Goal: Find specific page/section: Find specific page/section

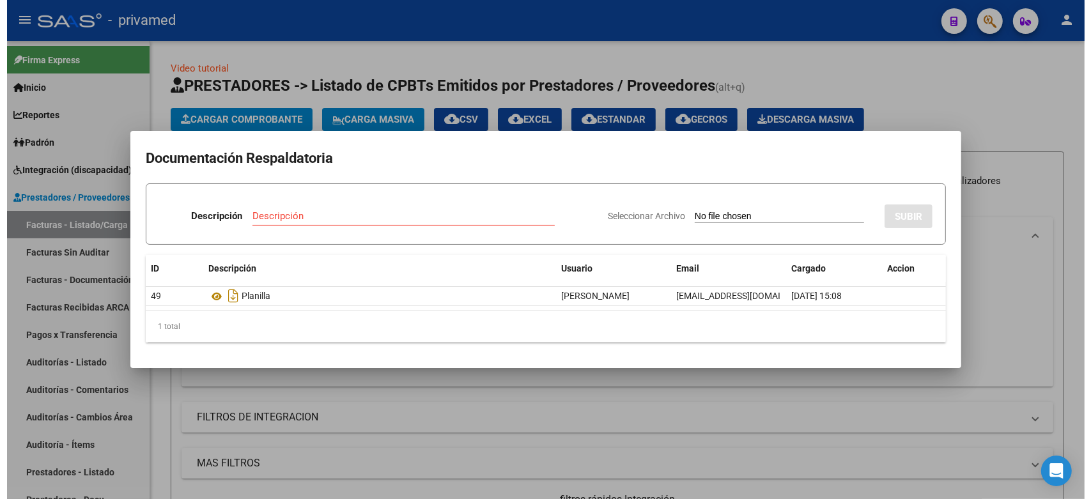
scroll to position [267, 0]
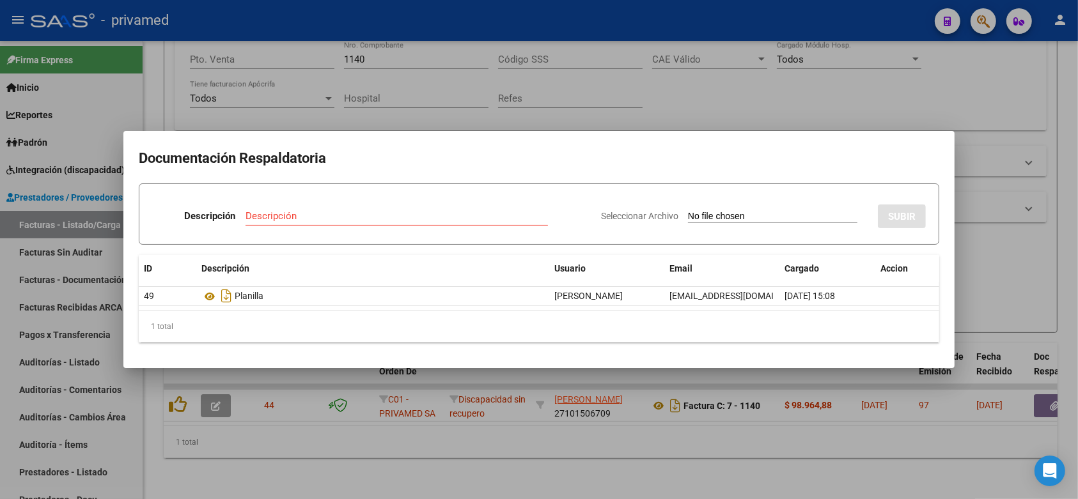
click at [970, 65] on div at bounding box center [539, 249] width 1078 height 499
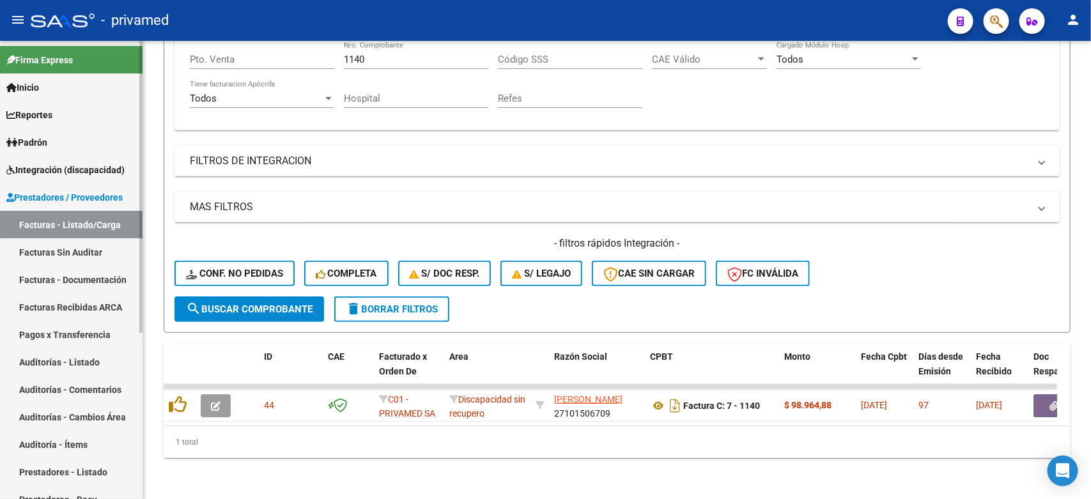
click at [43, 253] on link "Facturas Sin Auditar" at bounding box center [71, 252] width 143 height 27
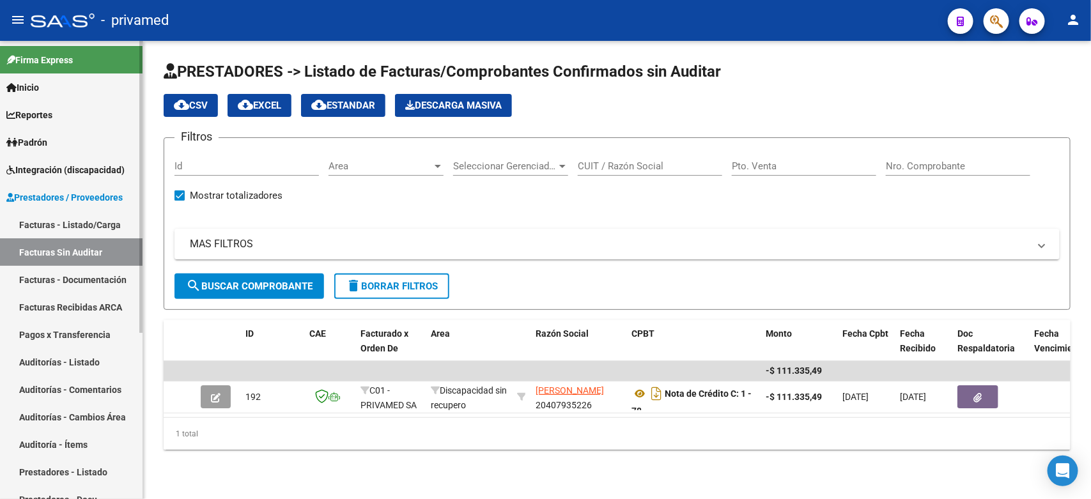
click at [47, 223] on link "Facturas - Listado/Carga" at bounding box center [71, 224] width 143 height 27
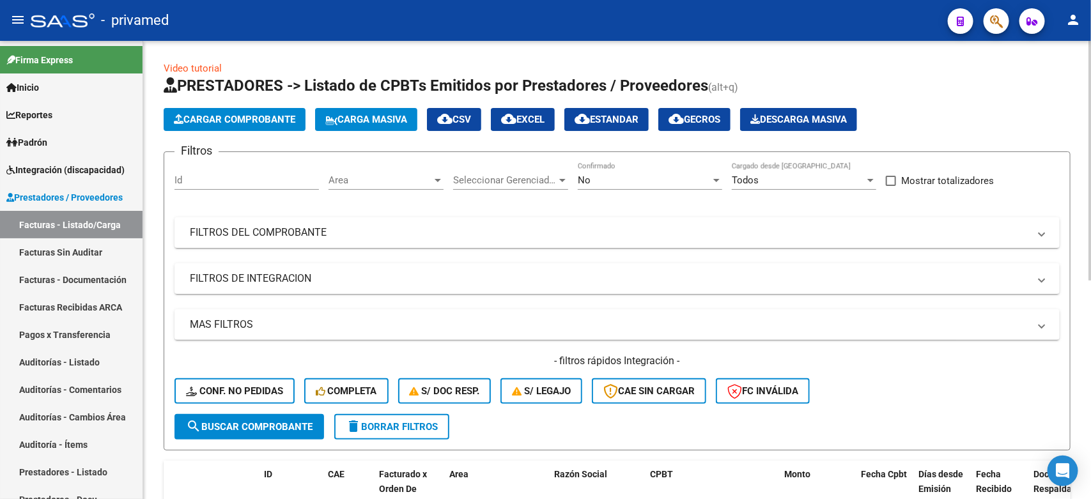
click at [944, 65] on div "Video tutorial PRESTADORES -> Listado de CPBTs Emitidos por Prestadores / Prove…" at bounding box center [617, 462] width 907 height 802
click at [605, 183] on div "No" at bounding box center [644, 181] width 133 height 12
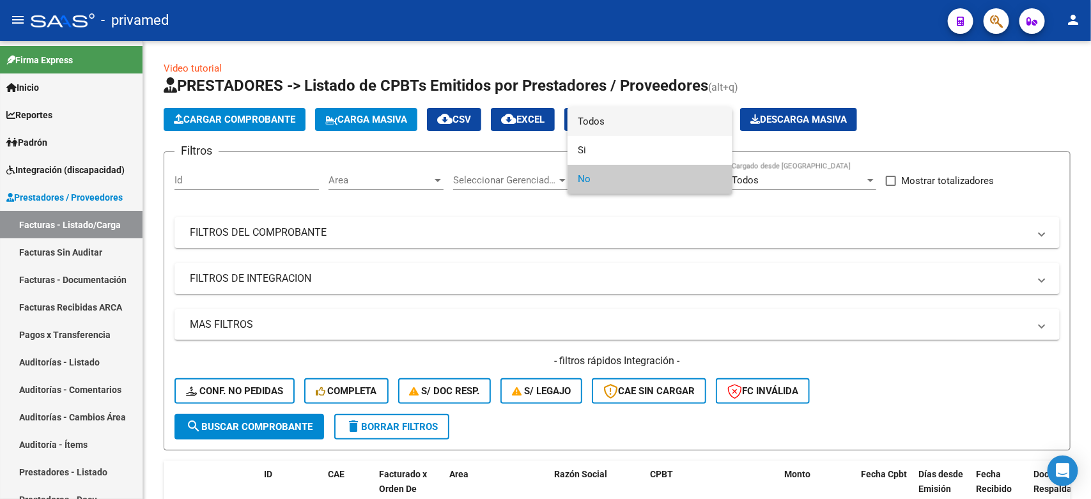
click at [595, 127] on span "Todos" at bounding box center [650, 121] width 145 height 29
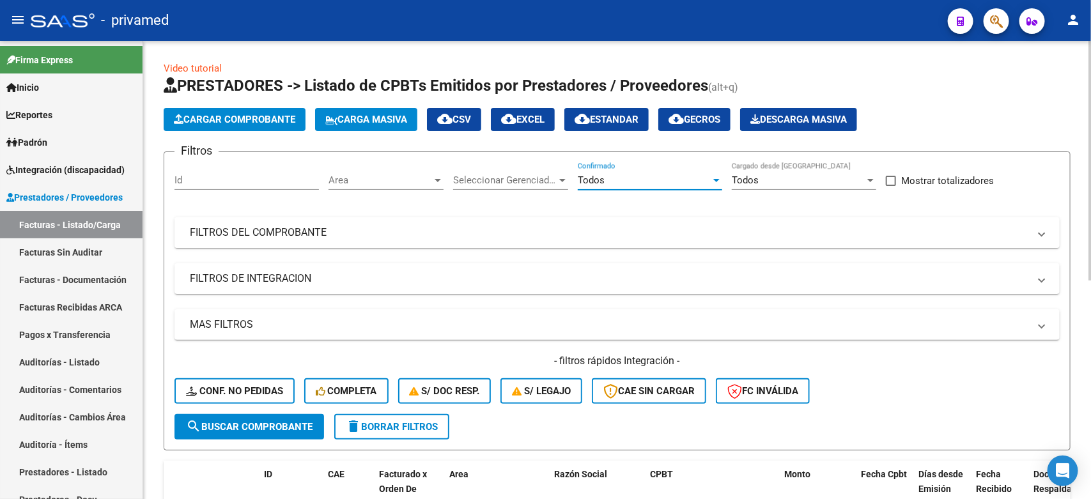
click at [312, 222] on mat-expansion-panel-header "FILTROS DEL COMPROBANTE" at bounding box center [618, 232] width 886 height 31
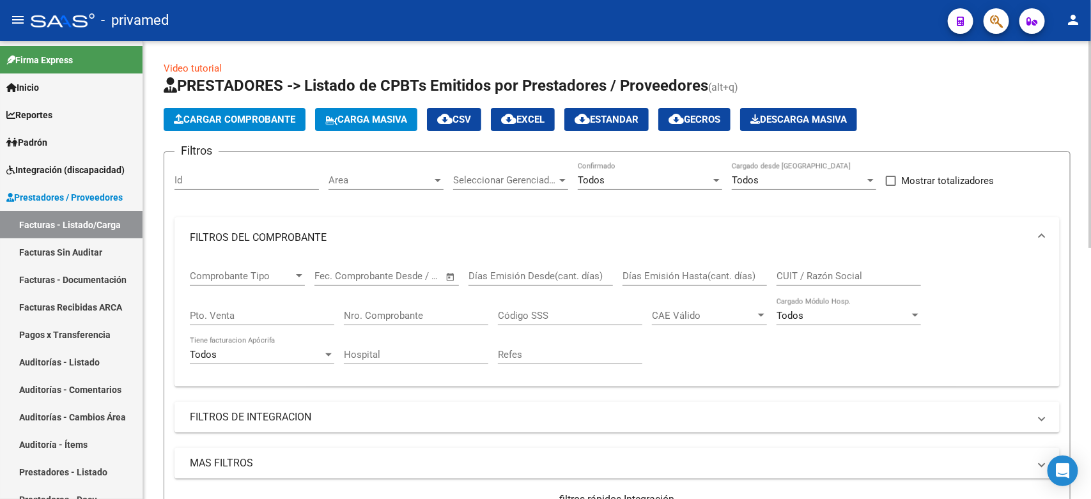
click at [871, 277] on input "CUIT / Razón Social" at bounding box center [849, 276] width 145 height 12
click at [1014, 302] on div "Comprobante Tipo Comprobante Tipo Fecha inicio – Fecha fin Fec. Comprobante Des…" at bounding box center [617, 317] width 855 height 118
click at [828, 270] on input "CUIT / Razón Social" at bounding box center [849, 276] width 145 height 12
click at [971, 219] on mat-expansion-panel-header "FILTROS DEL COMPROBANTE" at bounding box center [618, 237] width 886 height 41
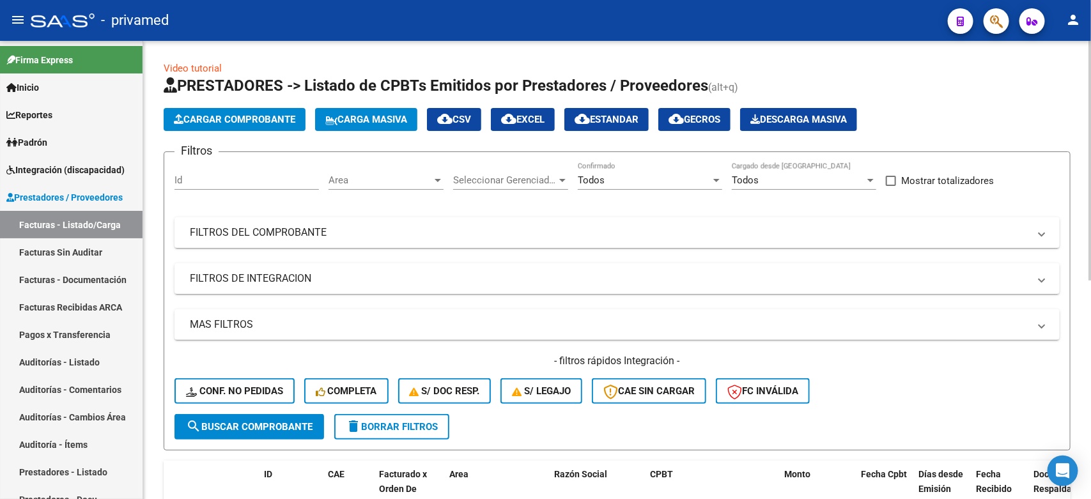
click at [1054, 86] on h1 "PRESTADORES -> Listado de CPBTs Emitidos por Prestadores / Proveedores (alt+q)" at bounding box center [617, 86] width 907 height 22
